Goal: Task Accomplishment & Management: Manage account settings

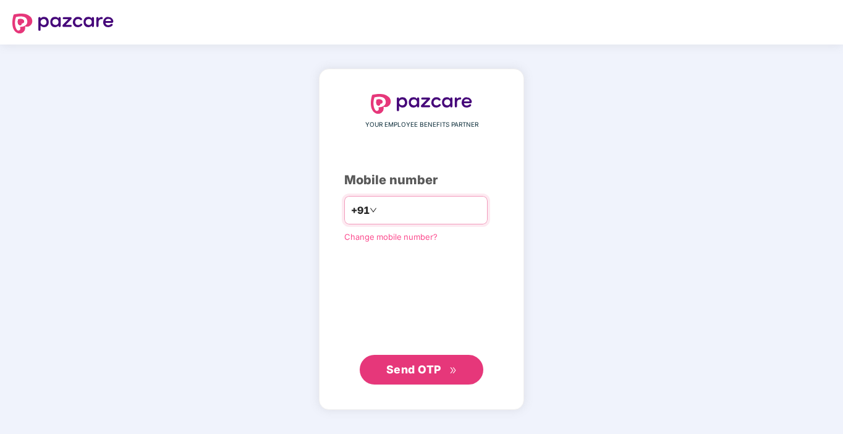
click at [465, 221] on div "+91" at bounding box center [415, 210] width 143 height 28
click at [460, 216] on input "number" at bounding box center [430, 210] width 101 height 20
type input "**********"
click at [416, 367] on span "Send OTP" at bounding box center [413, 369] width 55 height 13
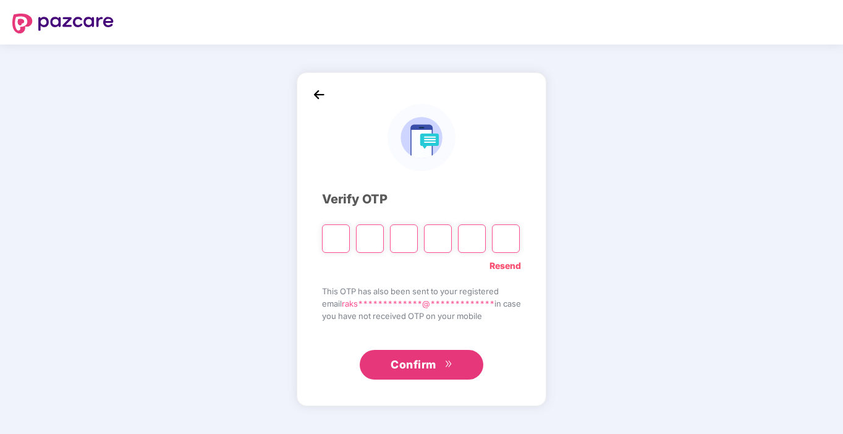
type input "*"
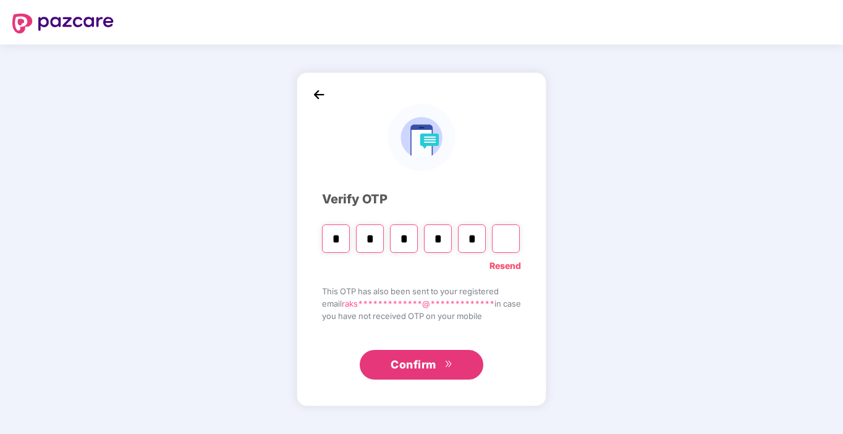
type input "*"
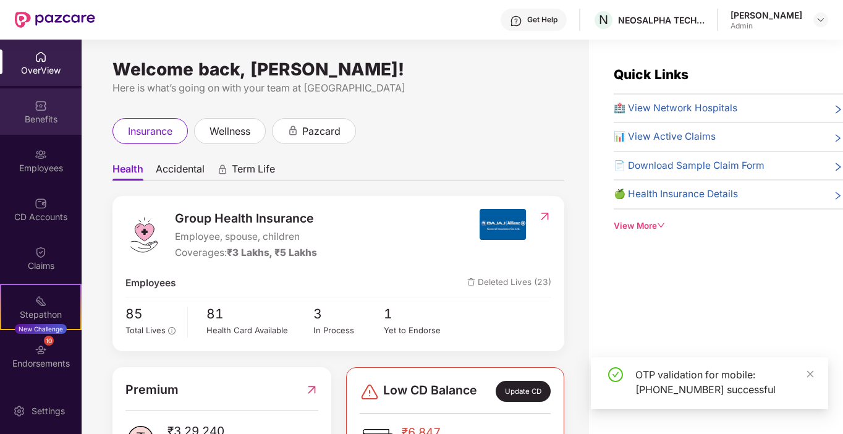
click at [37, 129] on div "Benefits" at bounding box center [41, 111] width 82 height 46
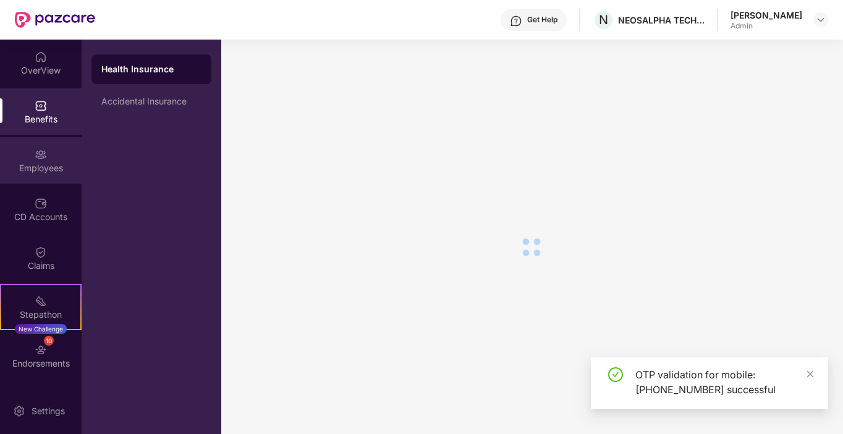
click at [40, 151] on img at bounding box center [41, 154] width 12 height 12
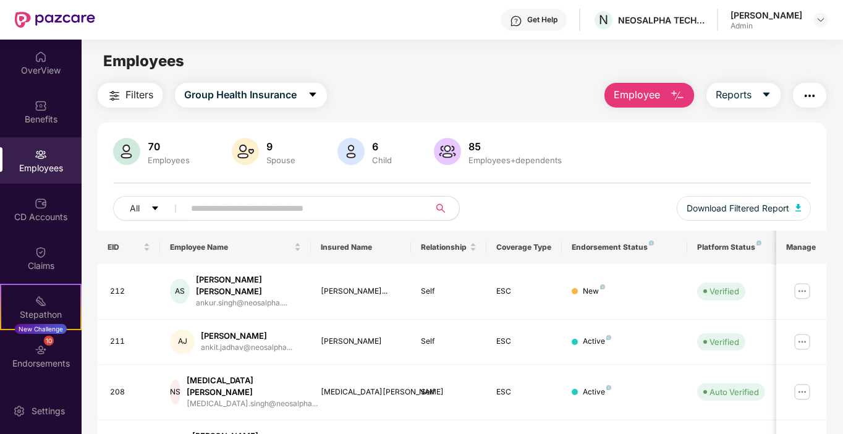
click at [360, 211] on input "text" at bounding box center [302, 208] width 222 height 19
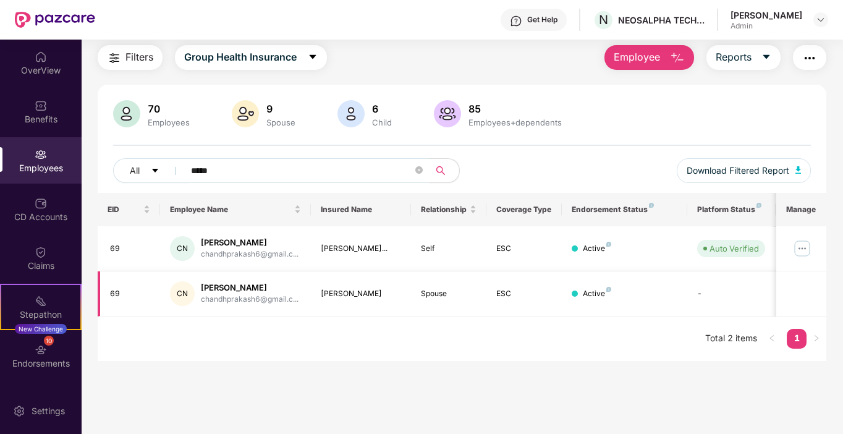
scroll to position [40, 0]
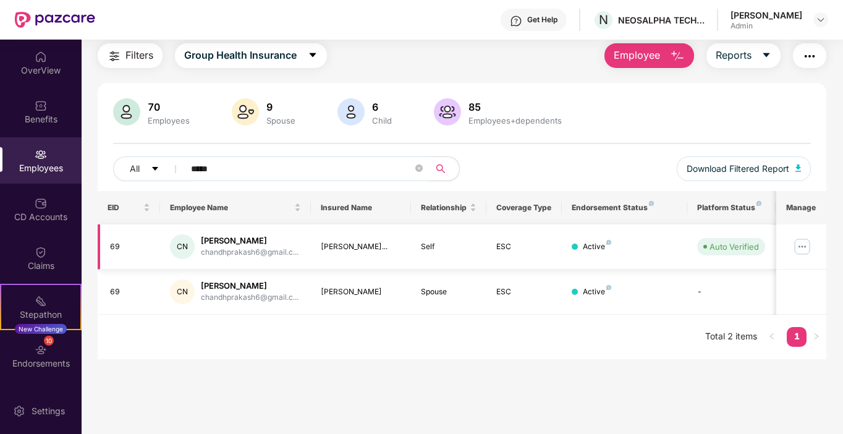
type input "*****"
click at [804, 246] on img at bounding box center [802, 247] width 20 height 20
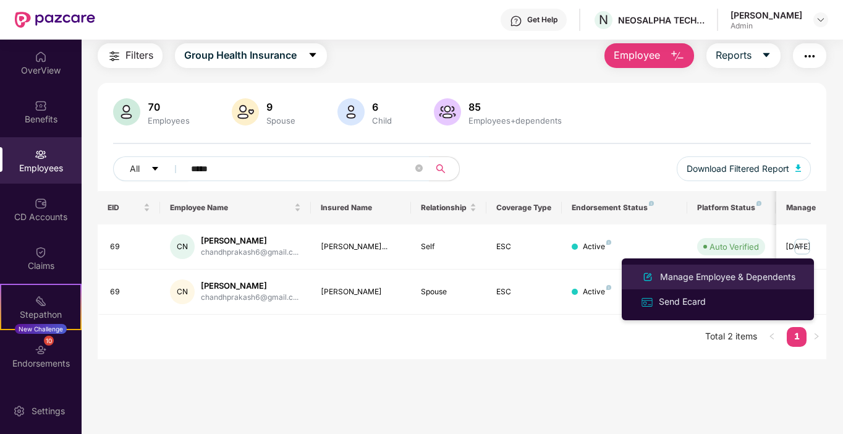
click at [705, 279] on div "Manage Employee & Dependents" at bounding box center [728, 277] width 140 height 14
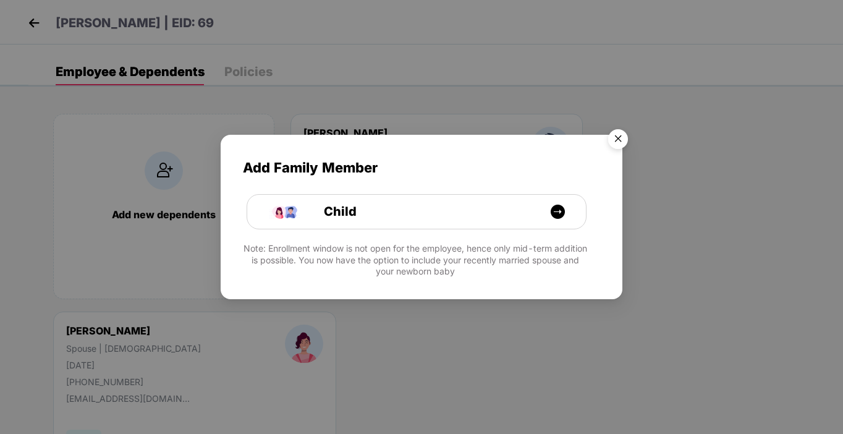
click at [622, 144] on img "Close" at bounding box center [618, 141] width 35 height 35
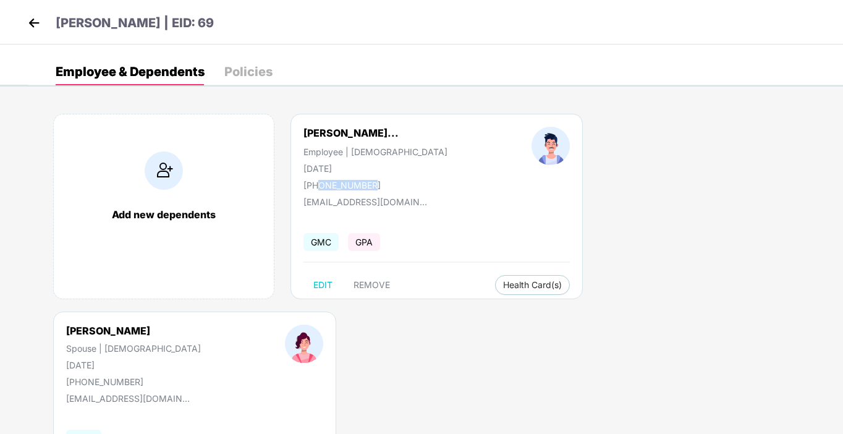
drag, startPoint x: 318, startPoint y: 182, endPoint x: 383, endPoint y: 187, distance: 65.1
click at [380, 187] on div "[PHONE_NUMBER]" at bounding box center [375, 185] width 144 height 11
click at [386, 187] on div "[PHONE_NUMBER]" at bounding box center [375, 185] width 144 height 11
drag, startPoint x: 375, startPoint y: 186, endPoint x: 320, endPoint y: 185, distance: 54.4
click at [320, 185] on div "[PHONE_NUMBER]" at bounding box center [375, 185] width 144 height 11
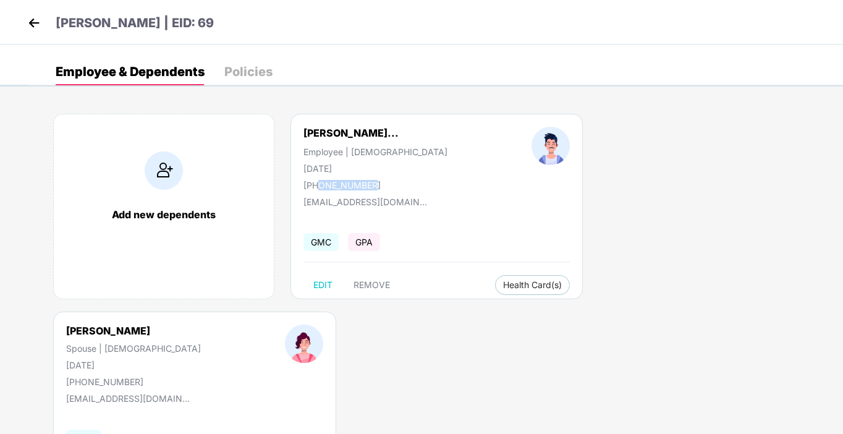
click at [459, 177] on div "[PERSON_NAME]... Employee | [DEMOGRAPHIC_DATA] [DATE] [PHONE_NUMBER]" at bounding box center [375, 159] width 228 height 64
click at [326, 281] on span "EDIT" at bounding box center [322, 285] width 19 height 10
select select "****"
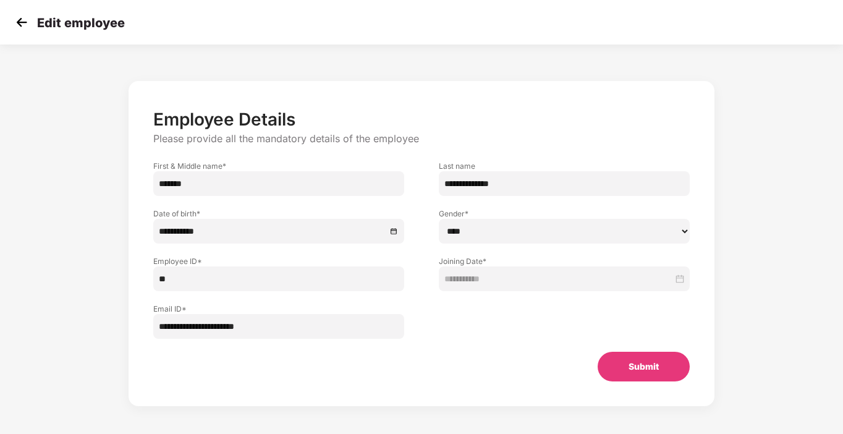
scroll to position [16, 0]
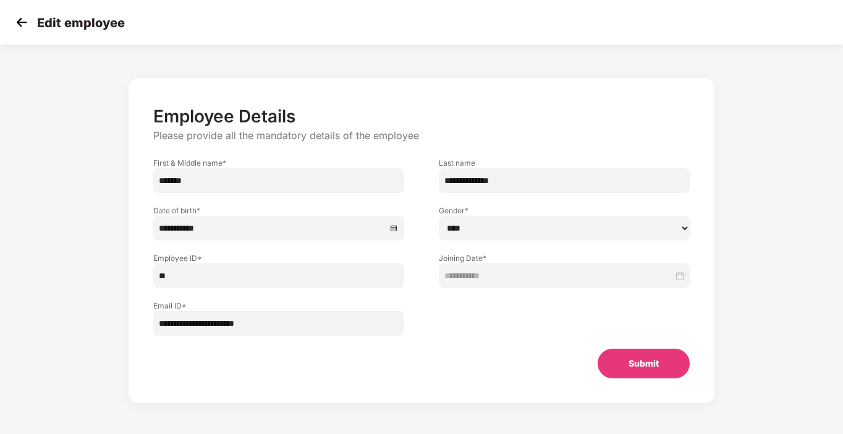
click at [652, 368] on button "Submit" at bounding box center [644, 364] width 92 height 30
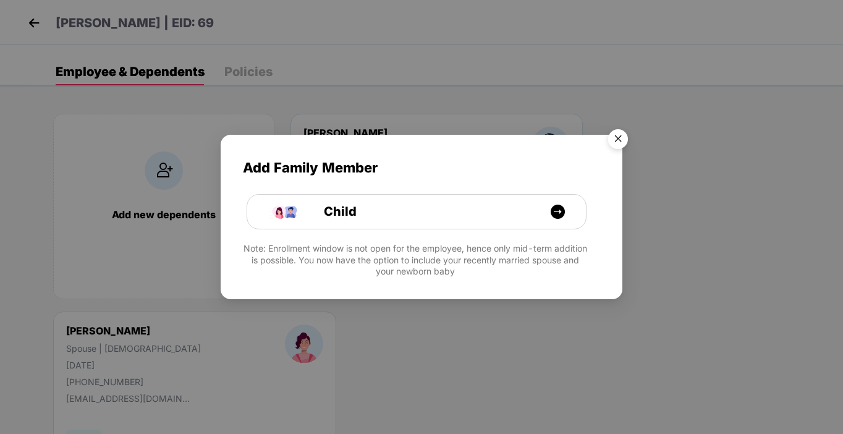
click at [624, 138] on img "Close" at bounding box center [618, 141] width 35 height 35
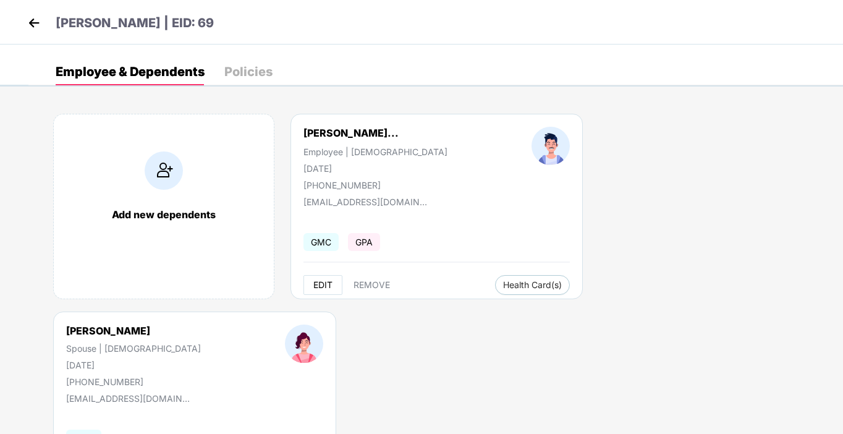
click at [331, 281] on span "EDIT" at bounding box center [322, 285] width 19 height 10
select select "****"
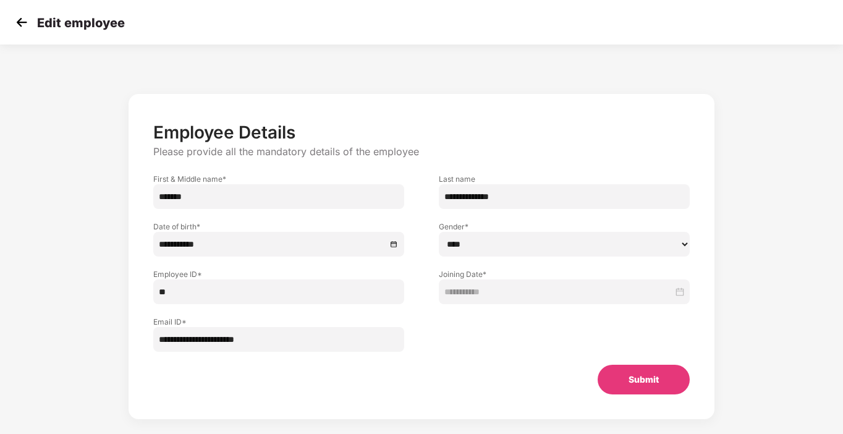
click at [23, 15] on img at bounding box center [21, 22] width 19 height 19
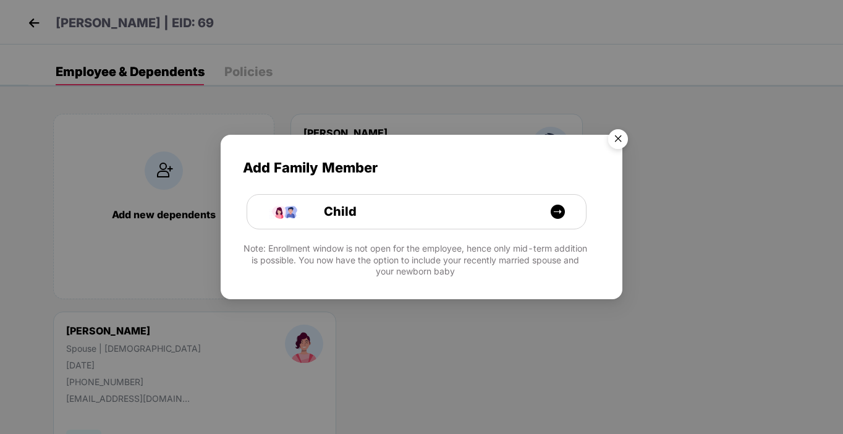
click at [617, 145] on img "Close" at bounding box center [618, 141] width 35 height 35
